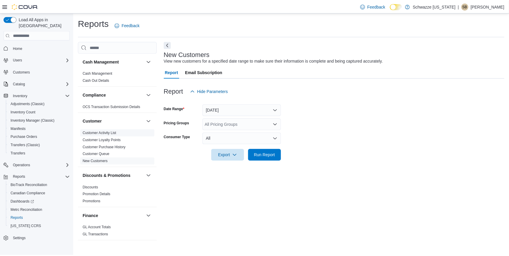
scroll to position [27, 0]
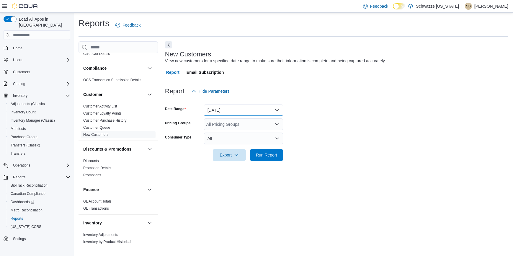
click at [216, 114] on button "[DATE]" at bounding box center [243, 110] width 79 height 12
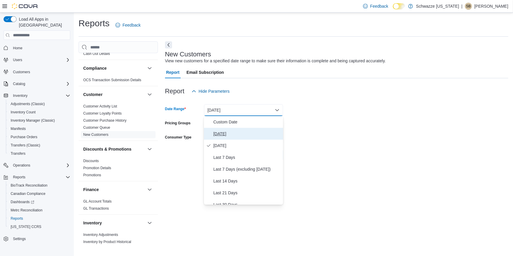
click at [219, 130] on span "[DATE]" at bounding box center [247, 133] width 67 height 7
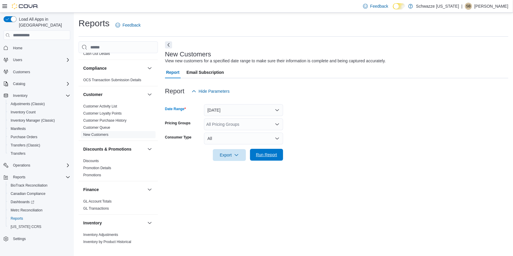
click at [265, 154] on span "Run Report" at bounding box center [266, 155] width 21 height 6
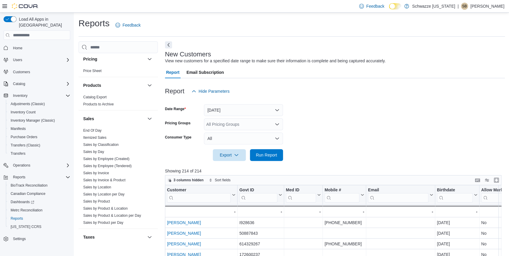
scroll to position [403, 0]
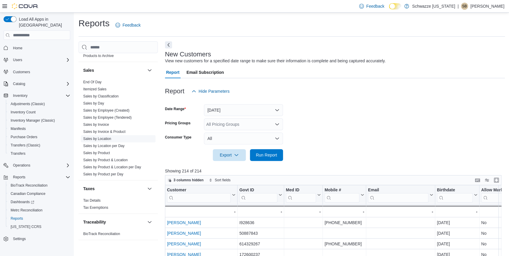
click at [103, 139] on link "Sales by Location" at bounding box center [97, 139] width 28 height 4
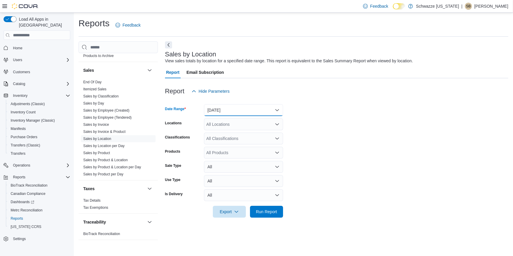
click at [255, 114] on button "[DATE]" at bounding box center [243, 110] width 79 height 12
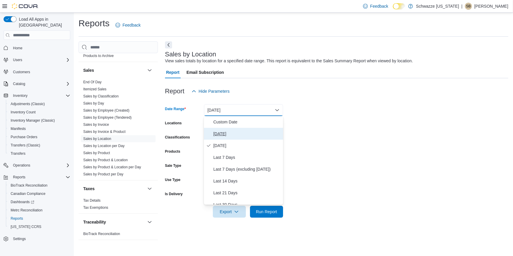
click at [218, 133] on span "[DATE]" at bounding box center [247, 133] width 67 height 7
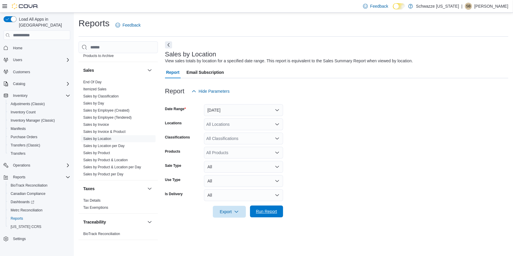
click at [266, 211] on span "Run Report" at bounding box center [266, 212] width 21 height 6
